Goal: Task Accomplishment & Management: Manage account settings

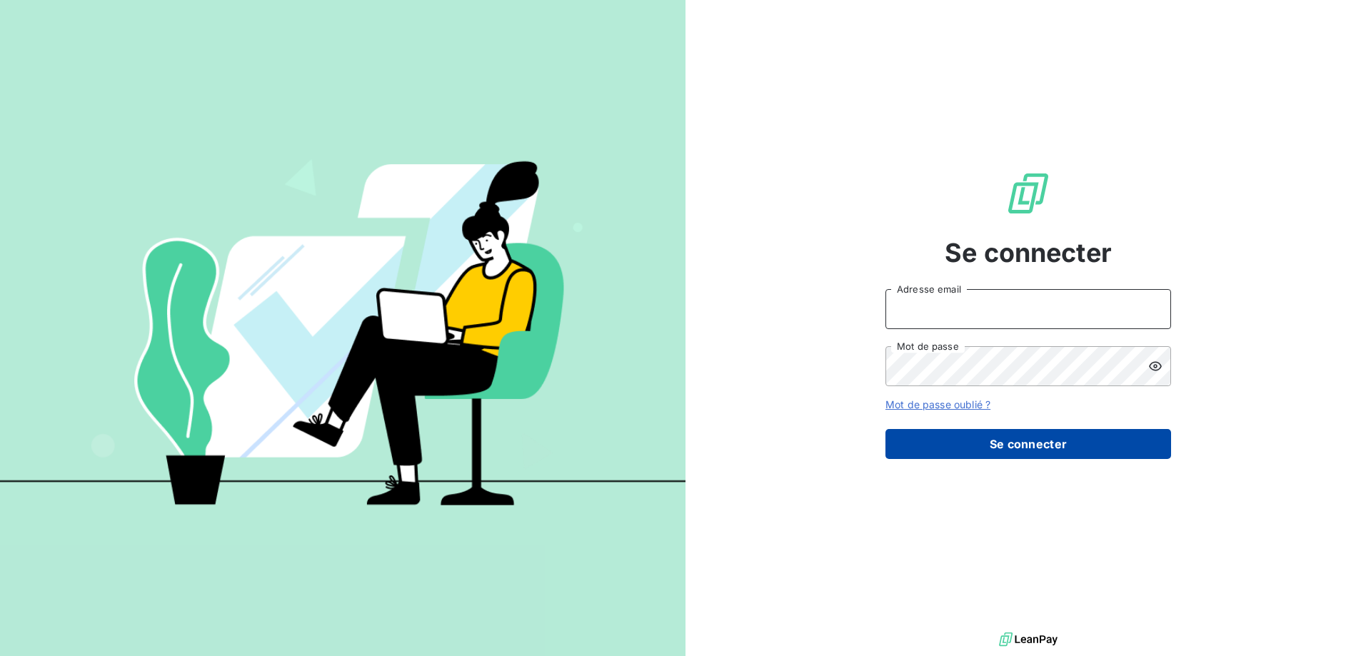
type input "[EMAIL_ADDRESS][DOMAIN_NAME]"
click at [948, 442] on button "Se connecter" at bounding box center [1029, 444] width 286 height 30
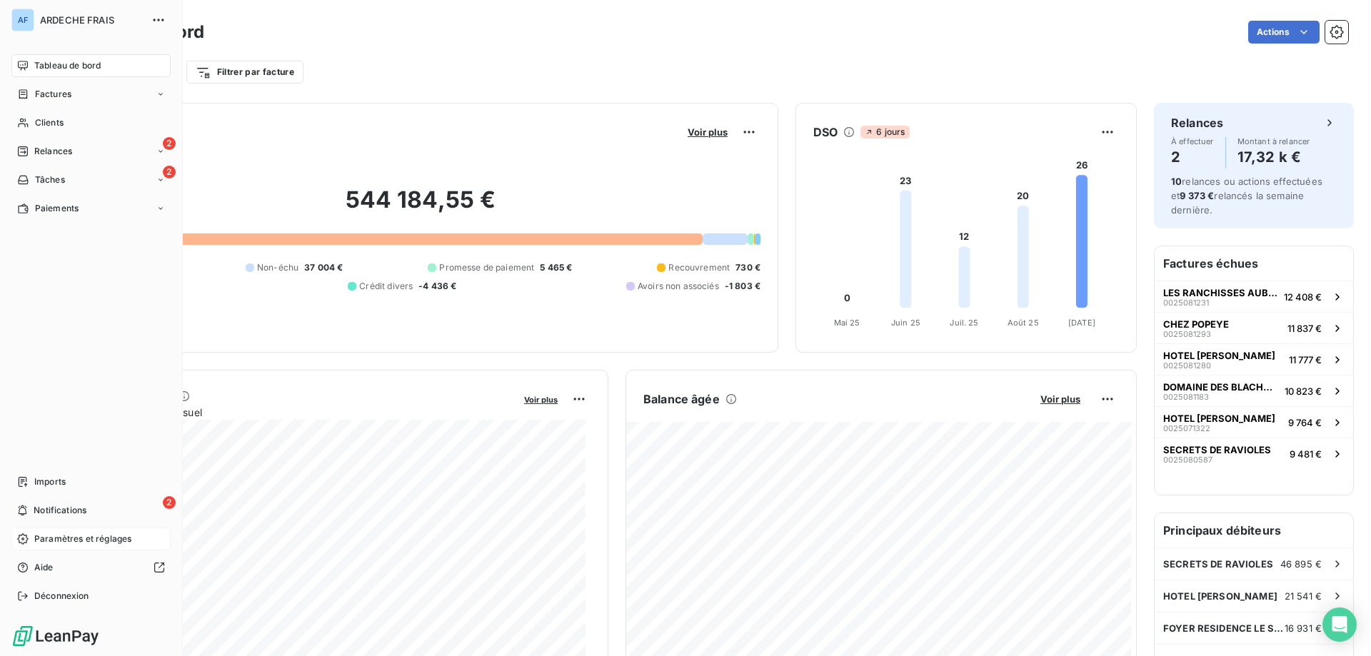
click at [62, 536] on span "Paramètres et réglages" at bounding box center [82, 539] width 97 height 13
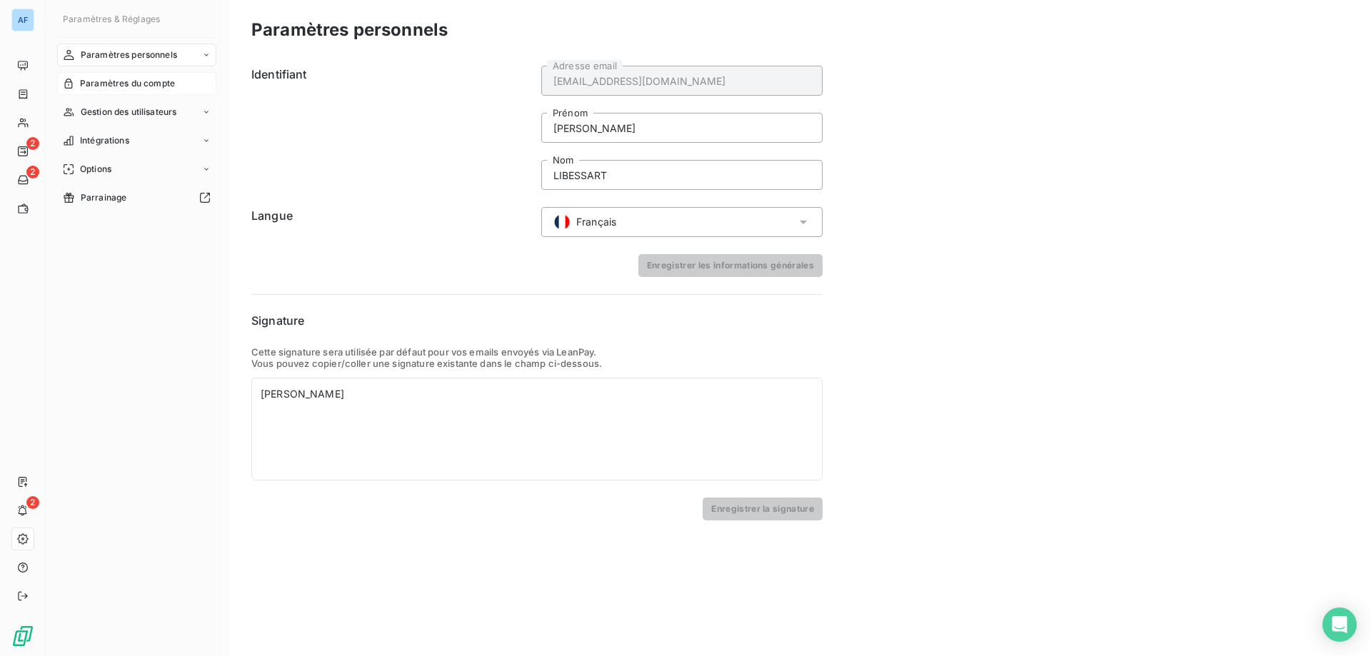
click at [158, 89] on span "Paramètres du compte" at bounding box center [127, 83] width 95 height 13
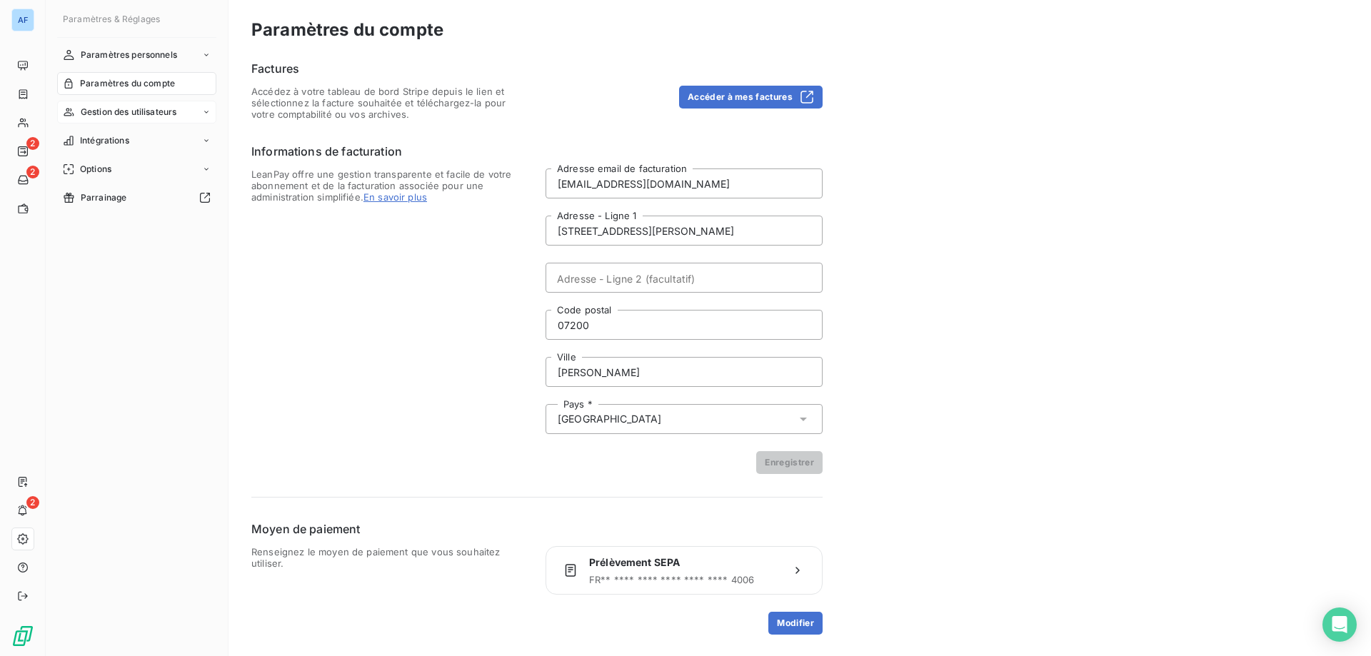
click at [154, 111] on span "Gestion des utilisateurs" at bounding box center [129, 112] width 96 height 13
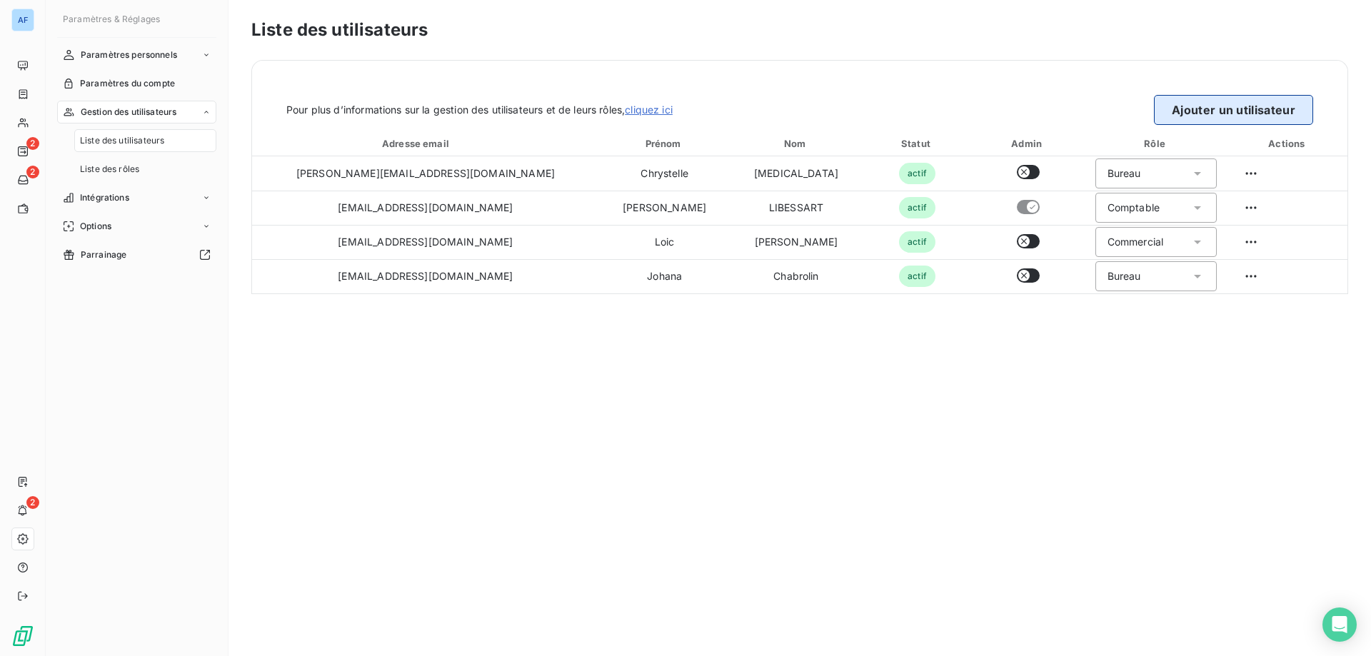
click at [1238, 105] on button "Ajouter un utilisateur" at bounding box center [1233, 110] width 159 height 30
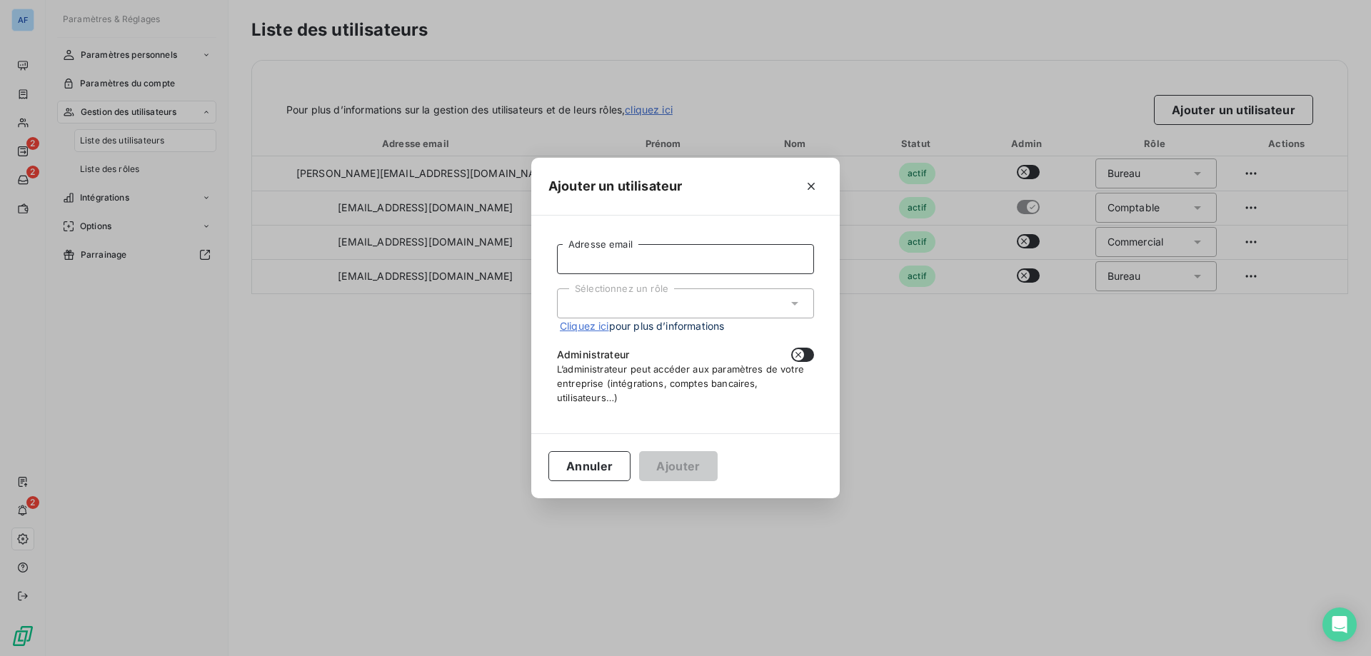
click at [673, 261] on input "Adresse email" at bounding box center [685, 259] width 257 height 30
type input "[EMAIL_ADDRESS][DOMAIN_NAME]"
click at [671, 311] on div "Sélectionnez un rôle" at bounding box center [685, 304] width 257 height 30
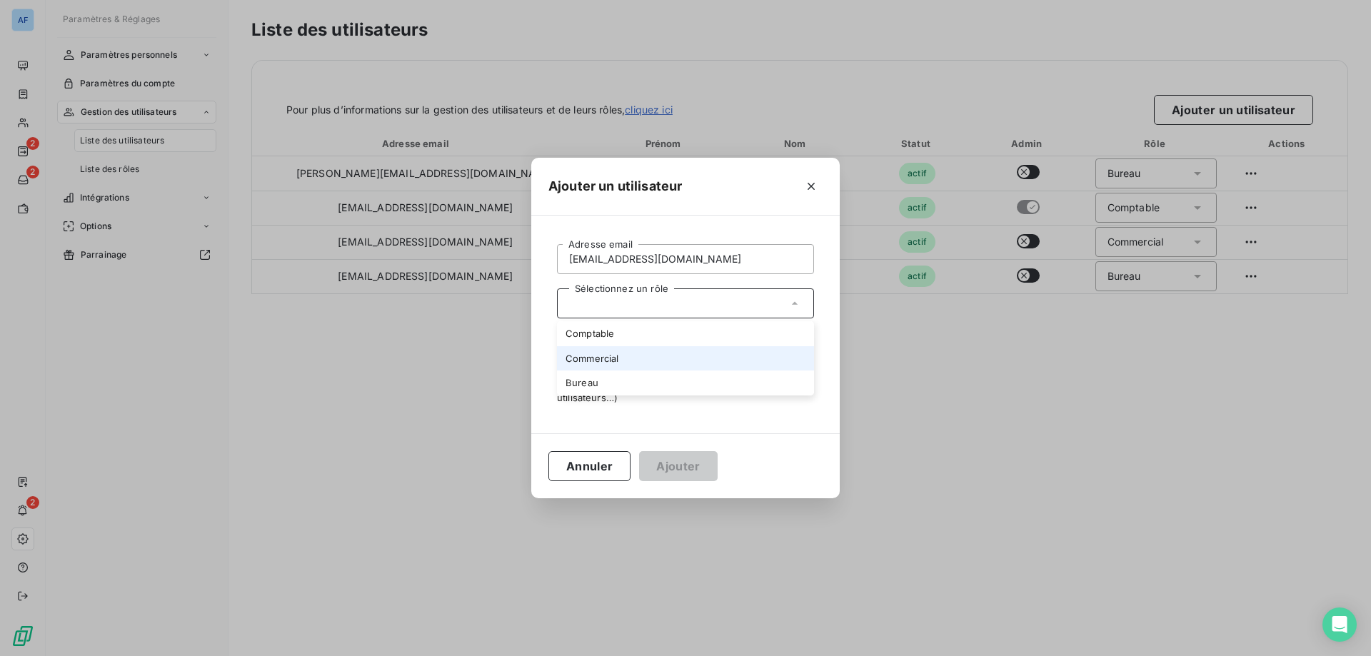
click at [600, 359] on li "Commercial" at bounding box center [685, 358] width 257 height 25
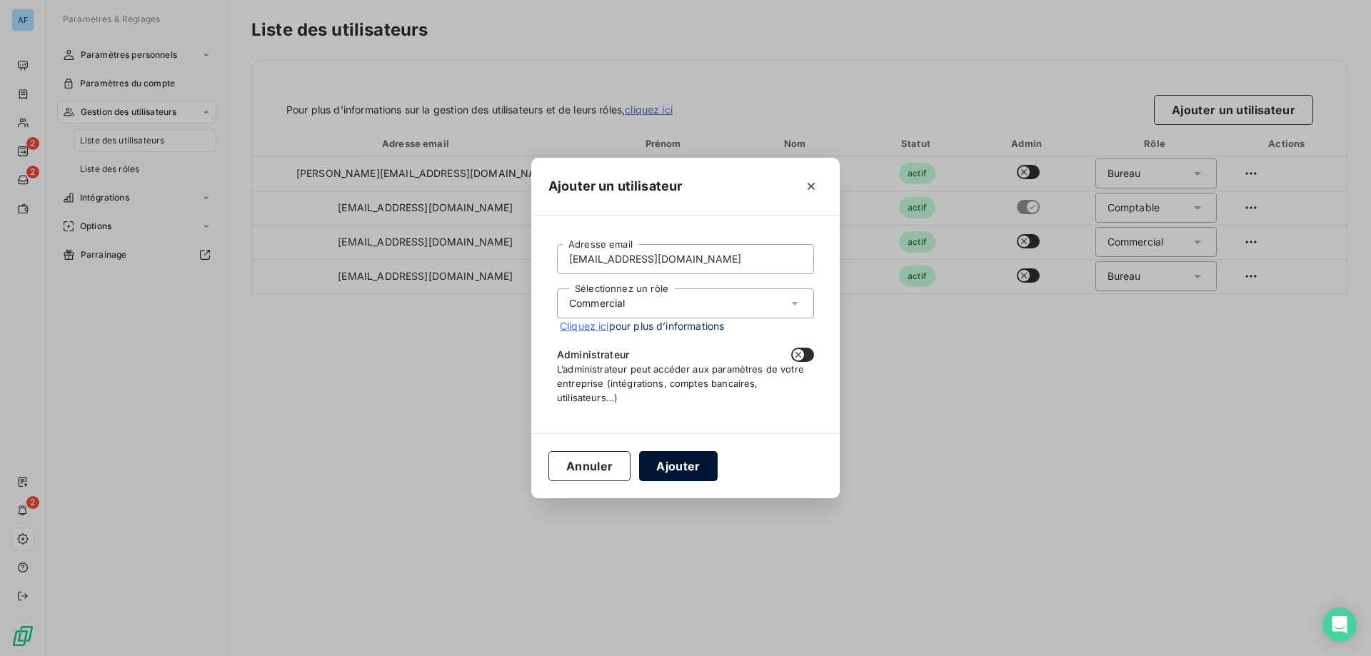
click at [667, 465] on button "Ajouter" at bounding box center [678, 466] width 78 height 30
